Goal: Find specific page/section: Find specific page/section

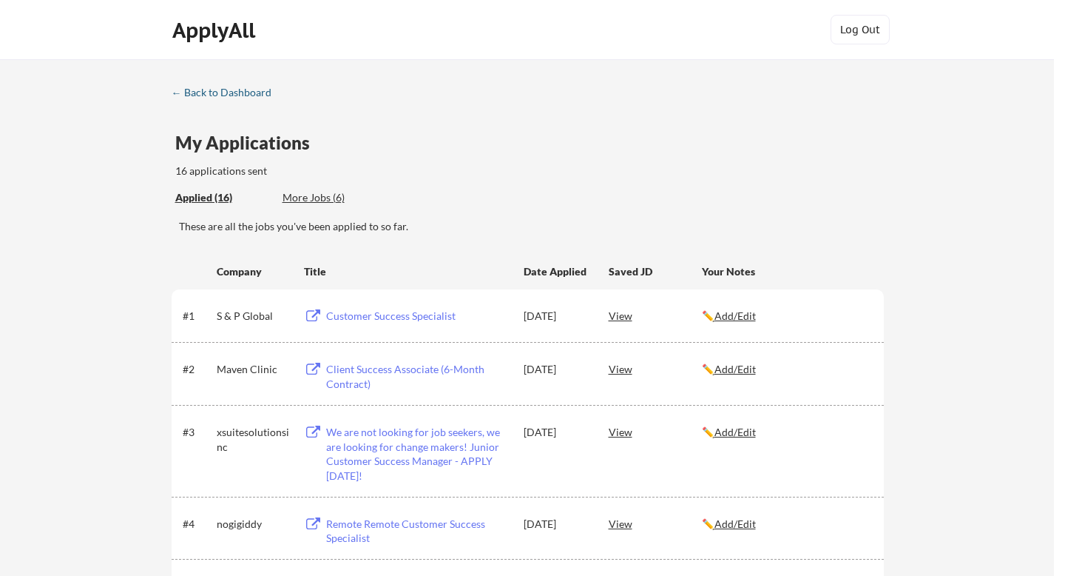
click at [229, 96] on div "← Back to Dashboard" at bounding box center [227, 92] width 111 height 10
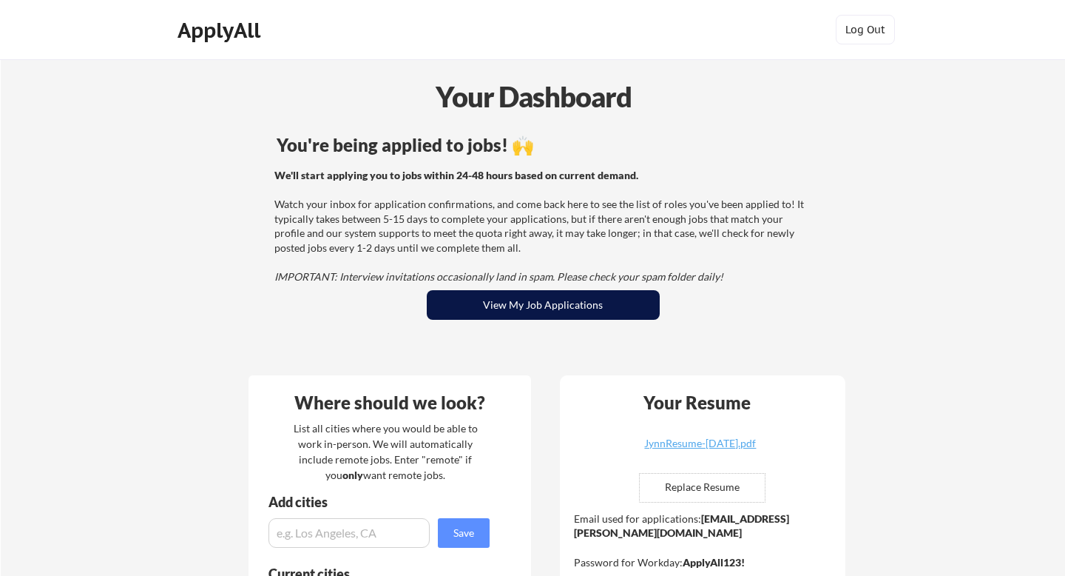
click at [547, 308] on button "View My Job Applications" at bounding box center [543, 305] width 233 height 30
